Goal: Find contact information: Find contact information

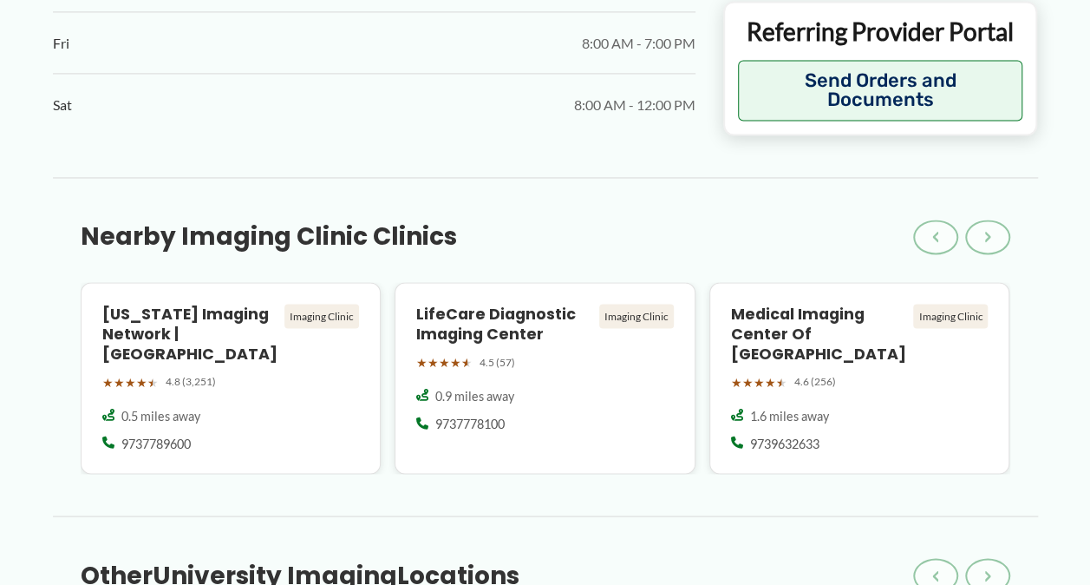
scroll to position [1326, 0]
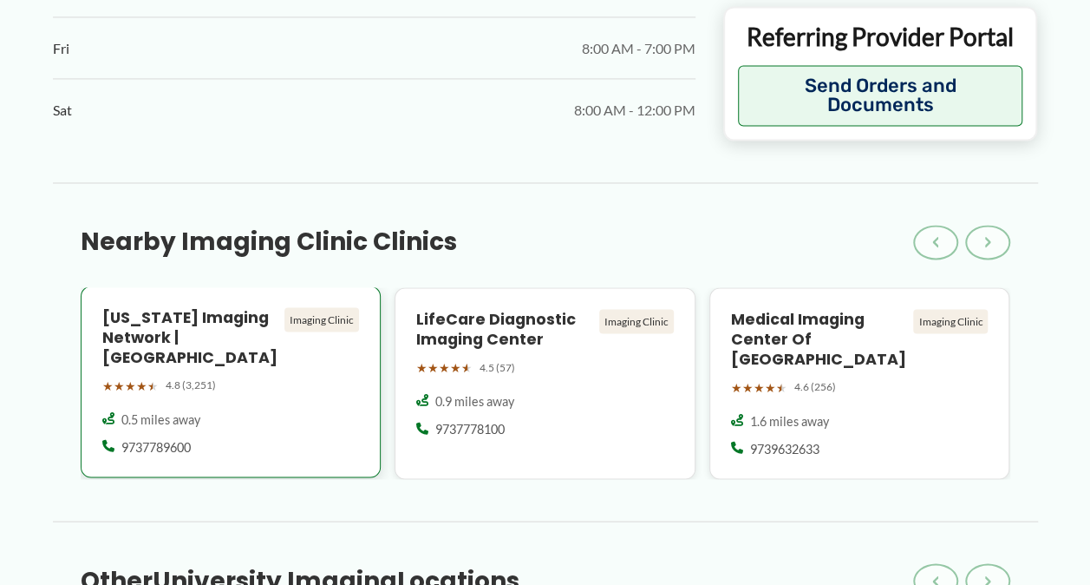
click at [224, 307] on h4 "[US_STATE] Imaging Network | [GEOGRAPHIC_DATA]" at bounding box center [190, 337] width 176 height 60
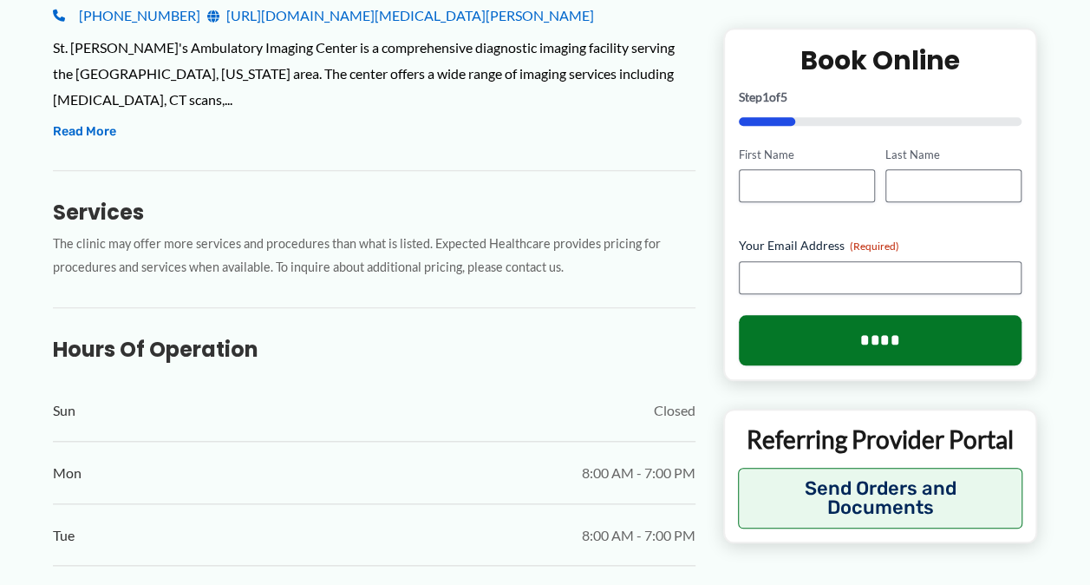
scroll to position [627, 0]
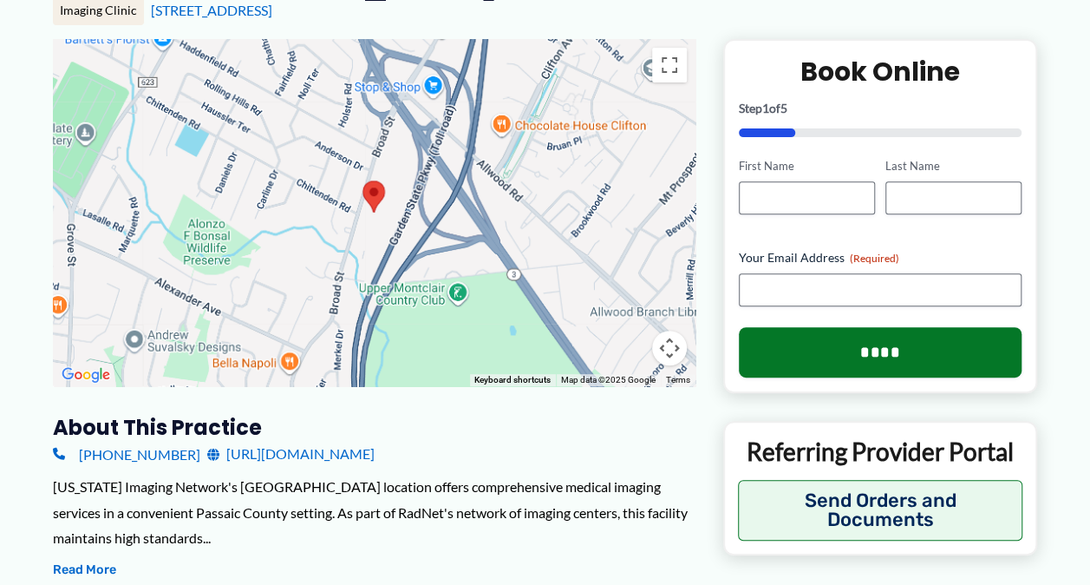
scroll to position [246, 0]
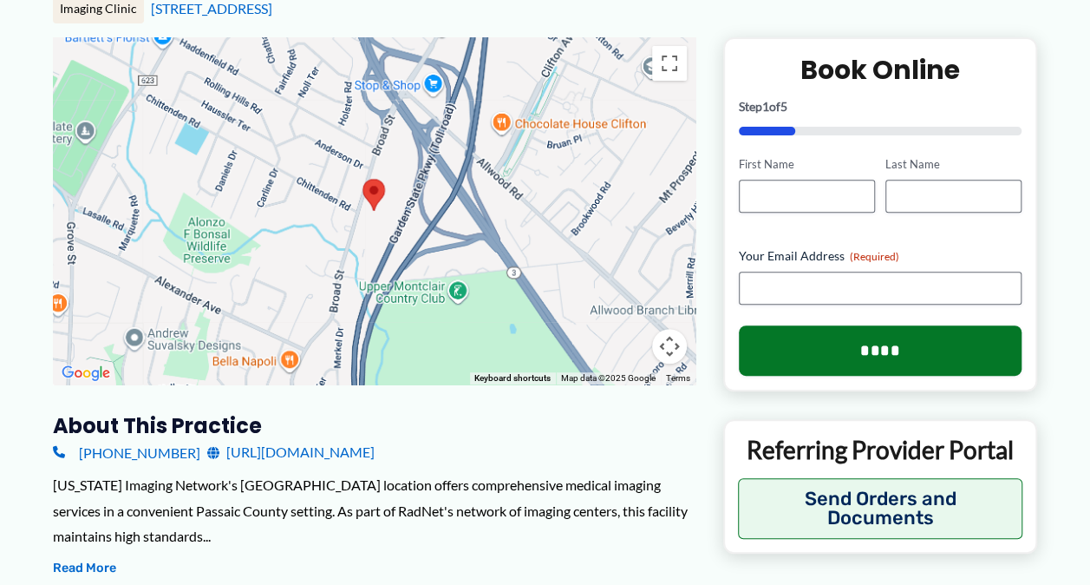
click at [375, 439] on link "[URL][DOMAIN_NAME]" at bounding box center [290, 452] width 167 height 26
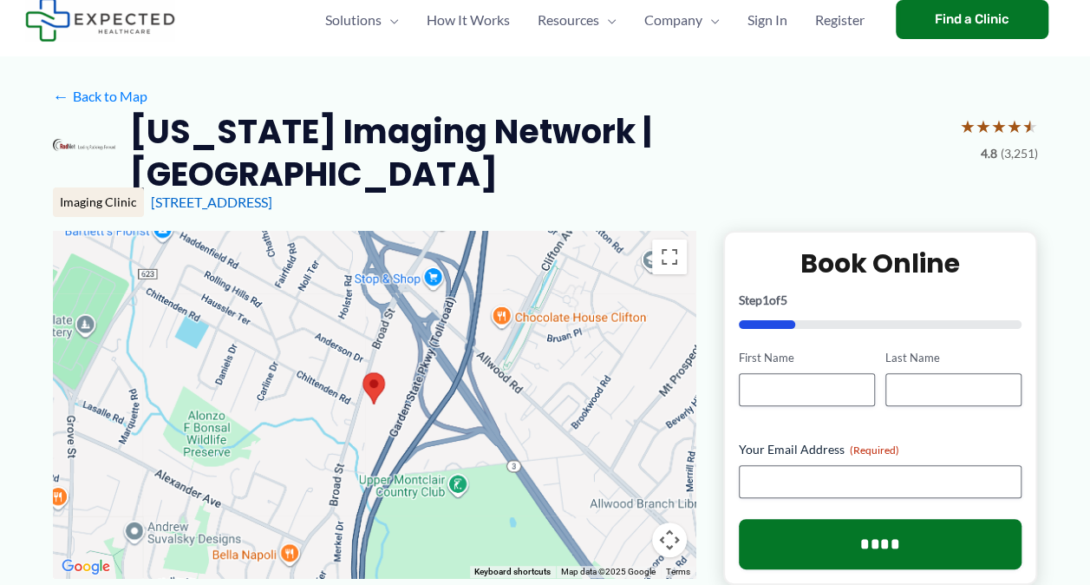
scroll to position [51, 0]
